Goal: Information Seeking & Learning: Check status

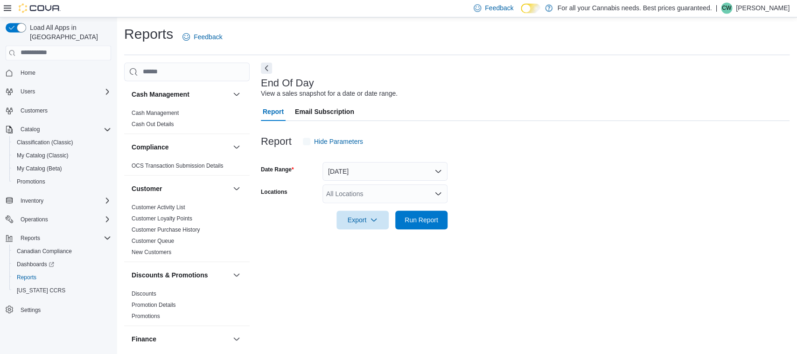
scroll to position [0, 0]
click at [391, 195] on div "All Locations" at bounding box center [385, 193] width 125 height 19
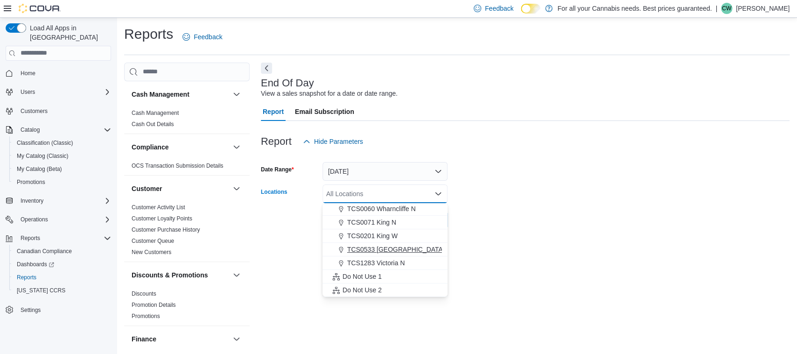
click at [389, 247] on span "TCS0533 [GEOGRAPHIC_DATA]" at bounding box center [396, 249] width 98 height 9
click at [581, 215] on form "Date Range [DATE] Locations TCS0533 [GEOGRAPHIC_DATA] Combo box. Selected. TCS0…" at bounding box center [525, 190] width 529 height 78
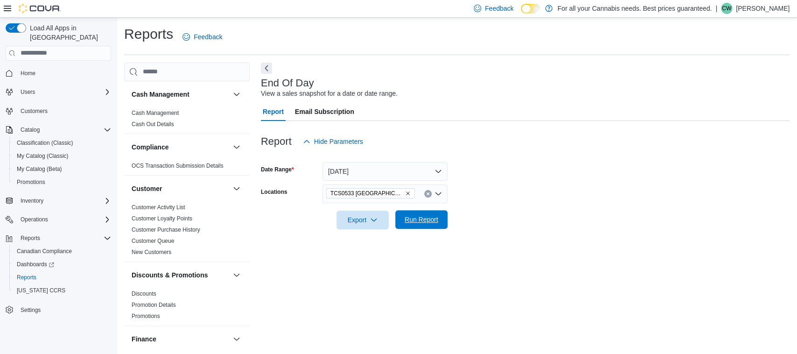
click at [445, 228] on button "Run Report" at bounding box center [421, 219] width 52 height 19
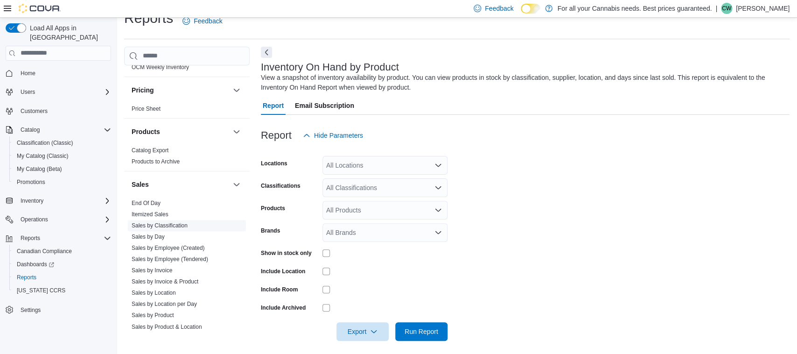
scroll to position [546, 0]
click at [170, 316] on link "Sales by Product" at bounding box center [153, 313] width 42 height 7
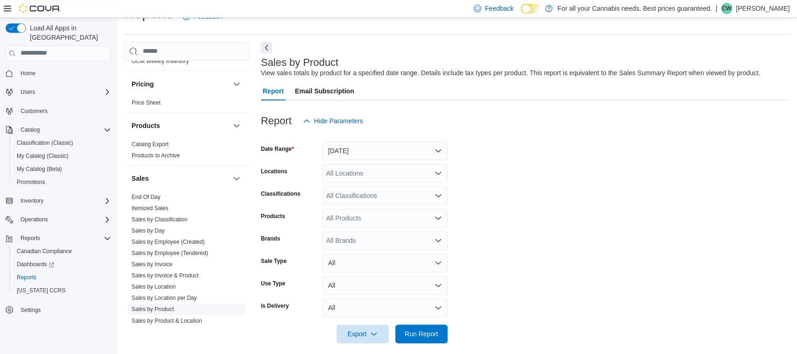
scroll to position [21, 0]
click at [421, 149] on button "[DATE]" at bounding box center [385, 150] width 125 height 19
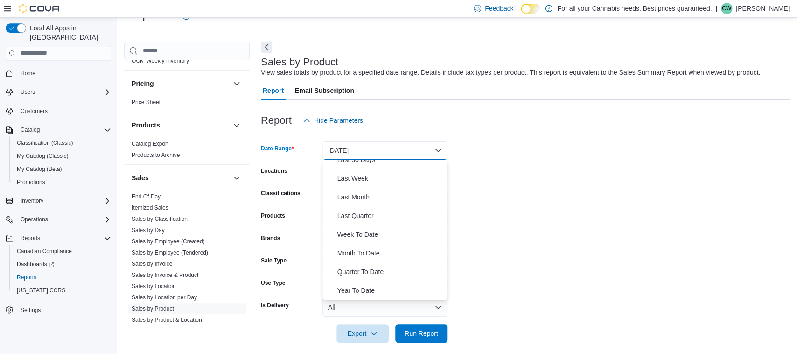
scroll to position [0, 0]
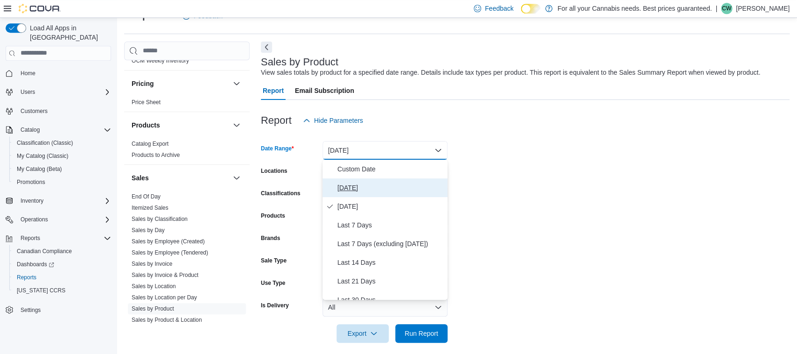
click at [367, 185] on span "[DATE]" at bounding box center [390, 187] width 106 height 11
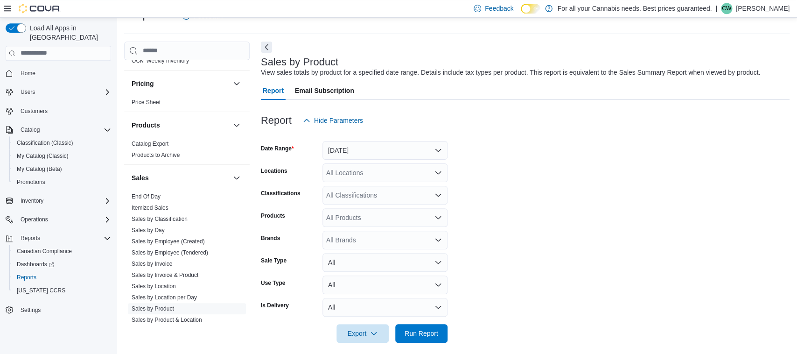
click at [492, 178] on form "Date Range Today Locations All Locations Classifications All Classifications Pr…" at bounding box center [525, 236] width 529 height 213
click at [418, 168] on div "All Locations" at bounding box center [385, 172] width 125 height 19
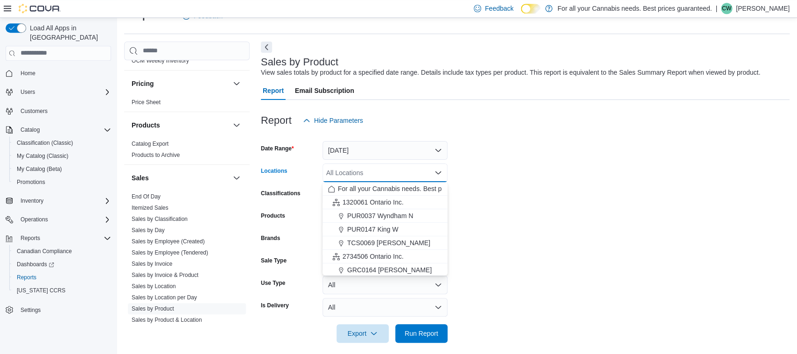
scroll to position [123, 0]
click at [389, 231] on span "TCS0533 [GEOGRAPHIC_DATA]" at bounding box center [396, 228] width 98 height 9
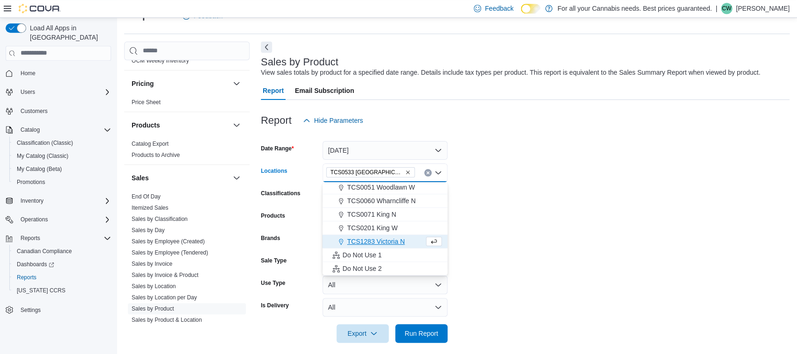
click at [544, 224] on form "Date Range Today Locations TCS0533 Richmond Combo box. Selected. TCS0533 Richmo…" at bounding box center [525, 236] width 529 height 213
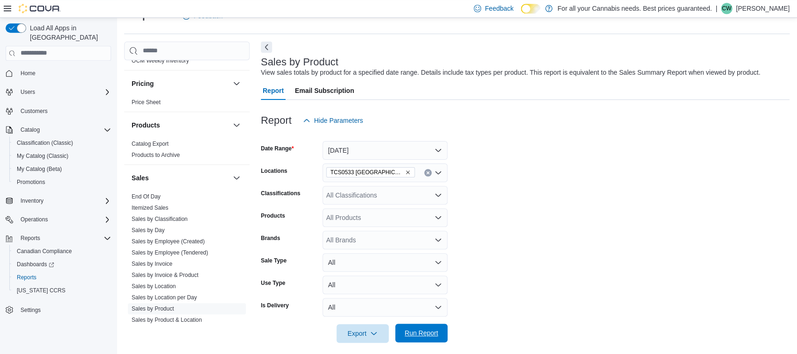
click at [435, 332] on span "Run Report" at bounding box center [422, 332] width 34 height 9
click at [423, 331] on span "Run Report" at bounding box center [422, 332] width 34 height 9
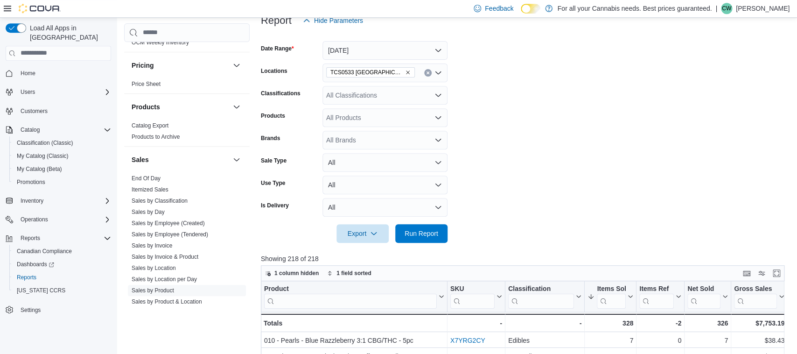
scroll to position [267, 0]
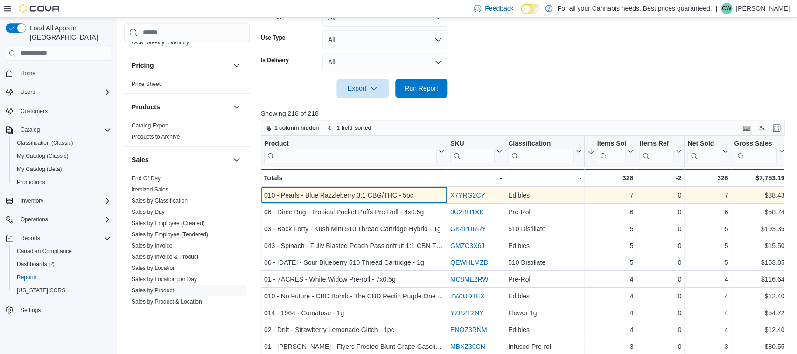
click at [380, 192] on div "010 - Pearls - Blue Razzleberry 3:1 CBG/THC - 5pc" at bounding box center [354, 195] width 180 height 11
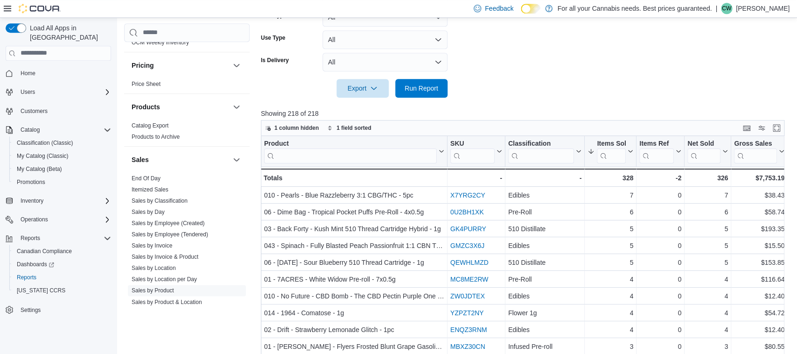
click at [593, 73] on div at bounding box center [525, 74] width 529 height 7
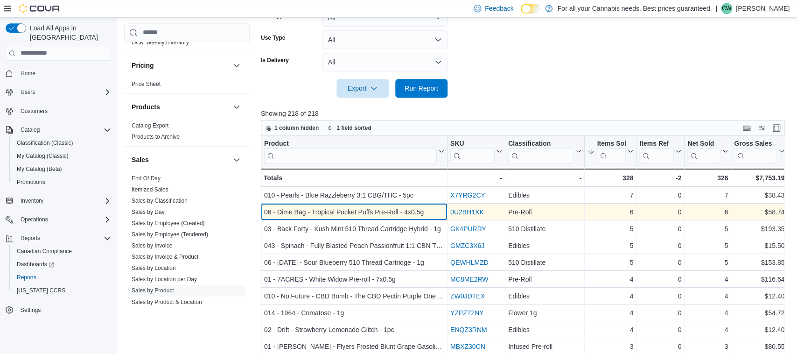
click at [362, 211] on div "06 - Dime Bag - Tropical Pocket Puffs Pre-Roll - 4x0.5g" at bounding box center [354, 211] width 180 height 11
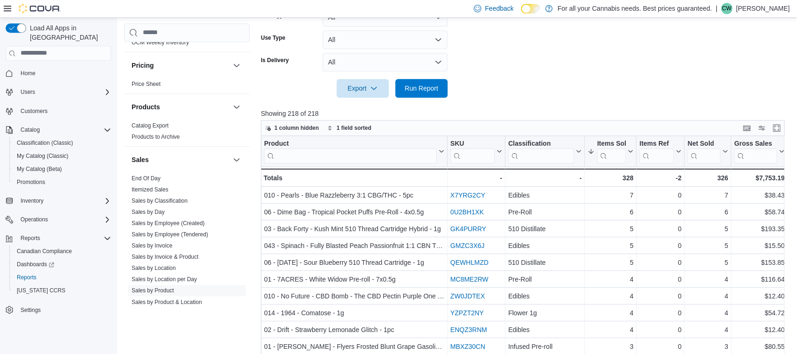
click at [598, 74] on div at bounding box center [525, 74] width 529 height 7
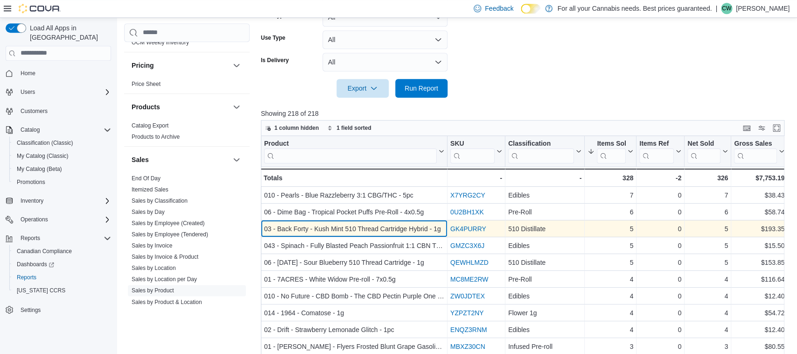
click at [316, 227] on div "03 - Back Forty - Kush Mint 510 Thread Cartridge Hybrid - 1g" at bounding box center [354, 228] width 180 height 11
